Goal: Information Seeking & Learning: Learn about a topic

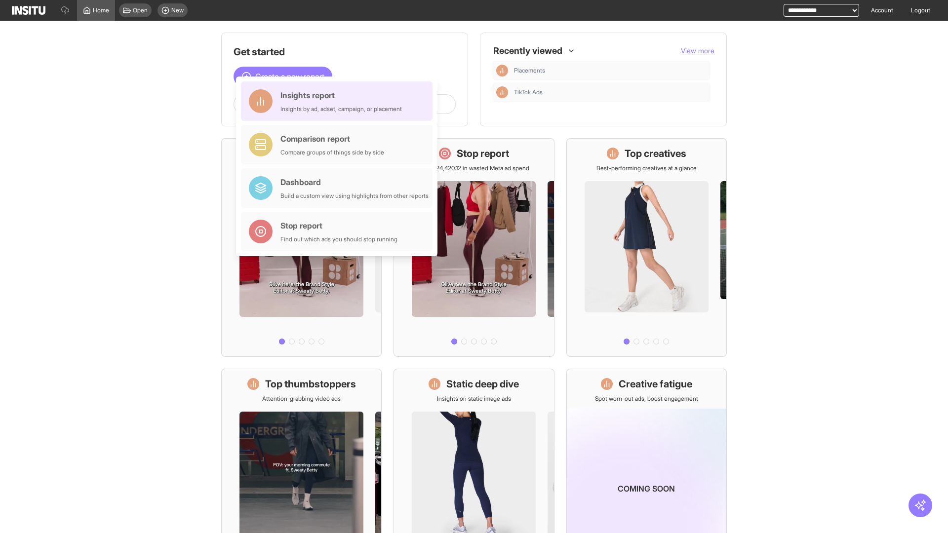
click at [339, 101] on div "Insights report Insights by ad, adset, campaign, or placement" at bounding box center [342, 101] width 122 height 24
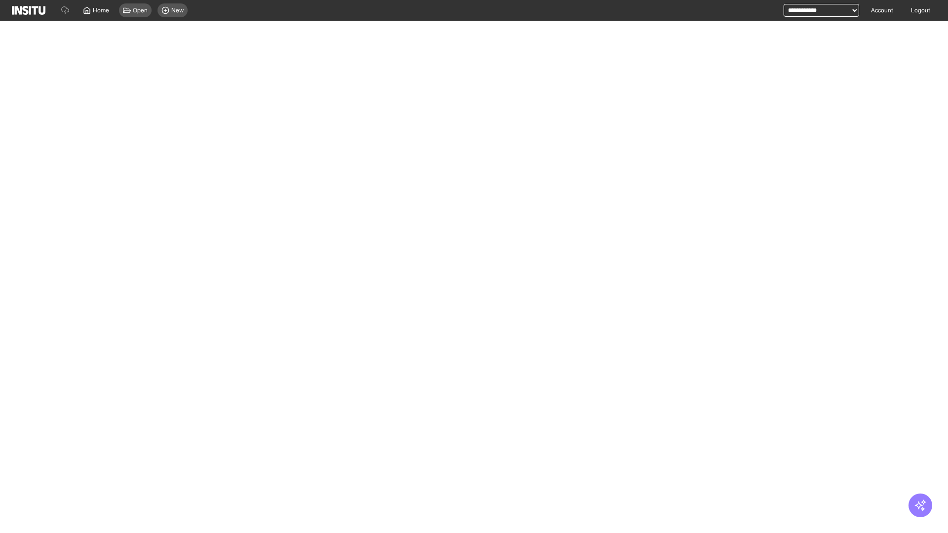
select select "**"
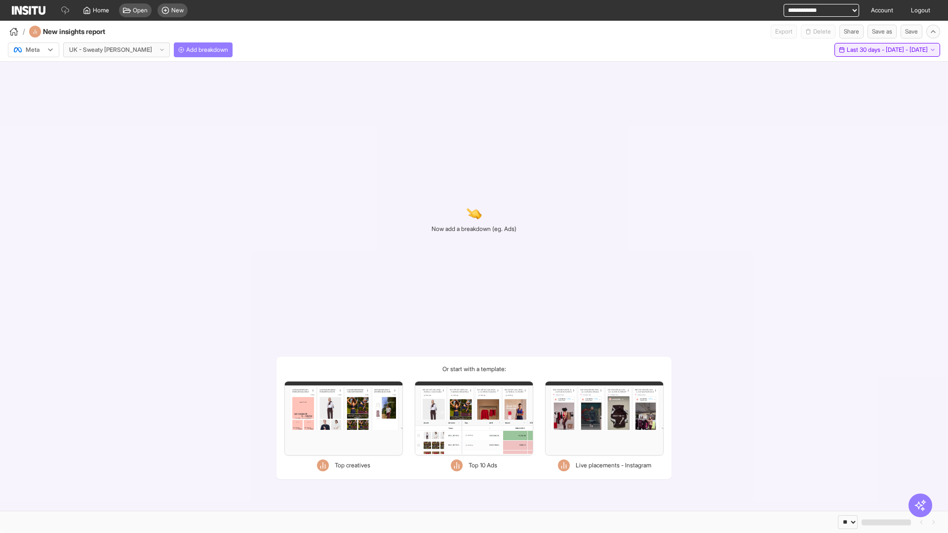
click at [868, 50] on span "Last 30 days - [DATE] - [DATE]" at bounding box center [887, 50] width 81 height 8
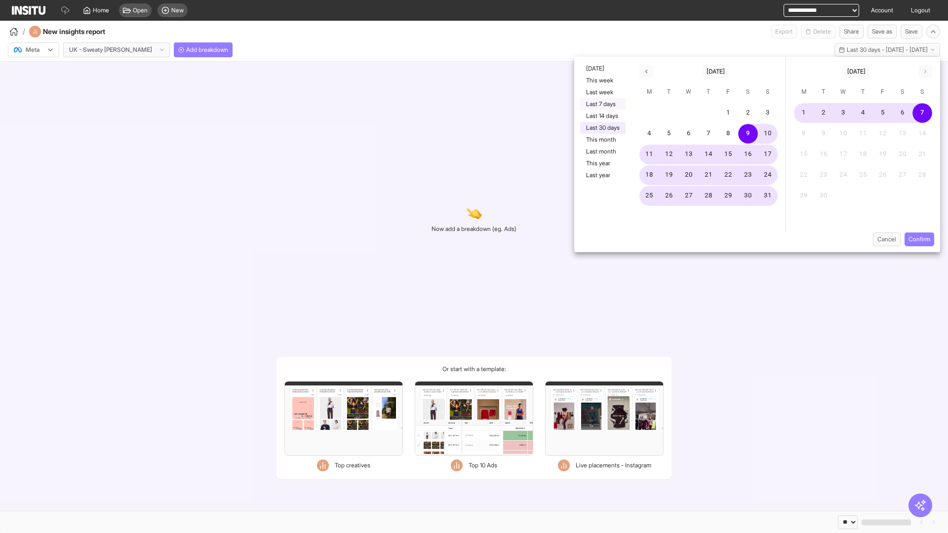
click at [602, 104] on button "Last 7 days" at bounding box center [602, 104] width 45 height 12
